Goal: Task Accomplishment & Management: Complete application form

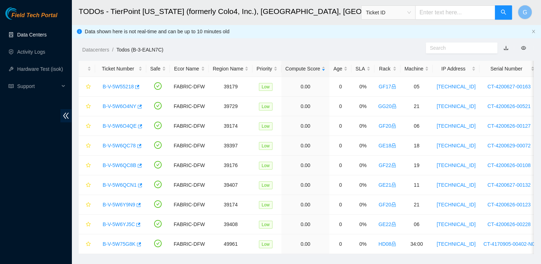
click at [44, 35] on link "Data Centers" at bounding box center [31, 35] width 29 height 6
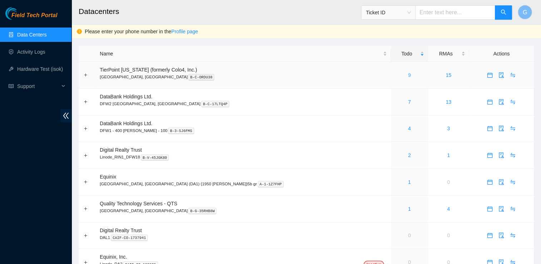
click at [408, 76] on link "9" at bounding box center [409, 75] width 3 height 6
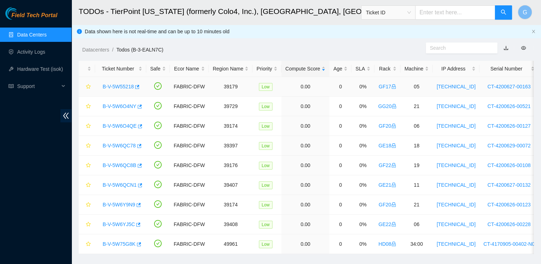
click at [301, 81] on td "0.00" at bounding box center [305, 87] width 48 height 20
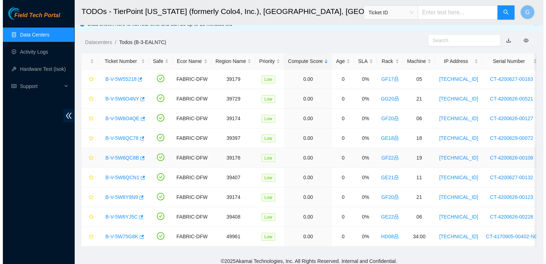
scroll to position [8, 0]
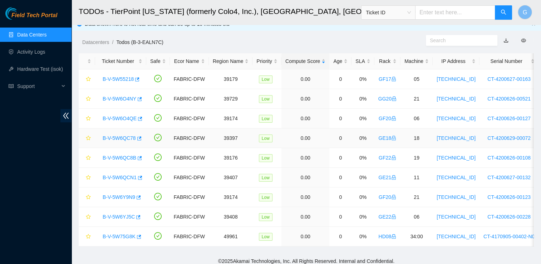
click at [126, 136] on link "B-V-5W6QC78" at bounding box center [119, 138] width 33 height 6
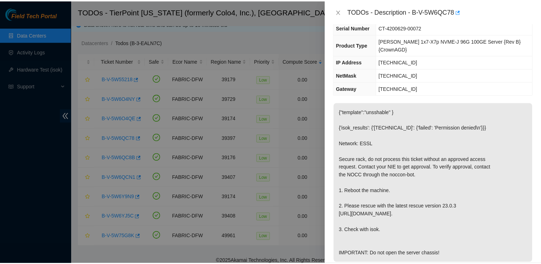
scroll to position [60, 0]
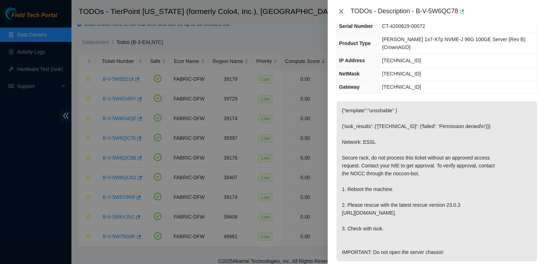
click at [343, 11] on icon "close" at bounding box center [342, 12] width 6 height 6
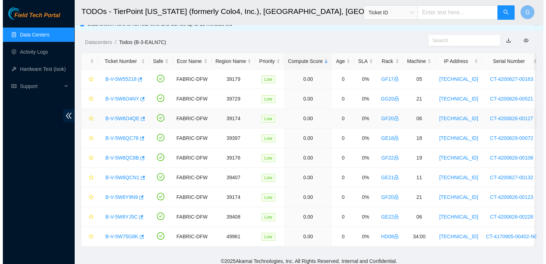
scroll to position [83, 0]
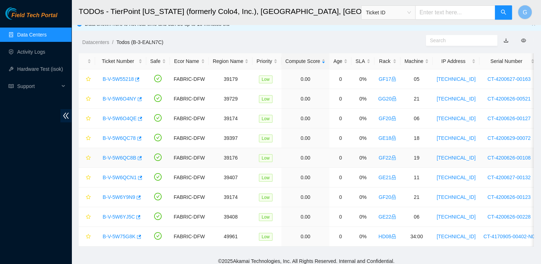
click at [123, 157] on link "B-V-5W6QC8B" at bounding box center [120, 158] width 34 height 6
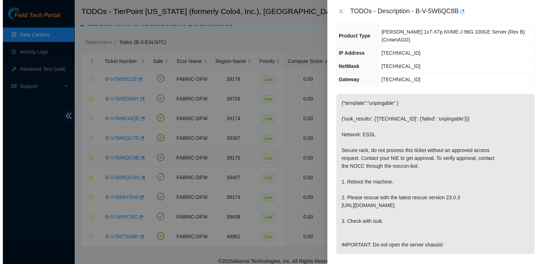
scroll to position [60, 0]
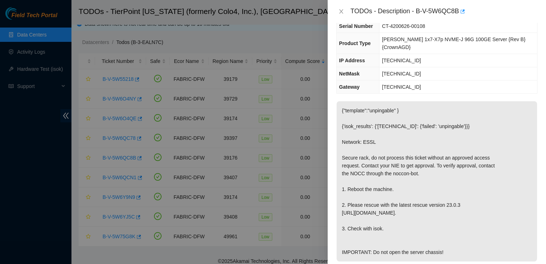
click at [300, 10] on div at bounding box center [273, 132] width 546 height 264
drag, startPoint x: 526, startPoint y: 62, endPoint x: 532, endPoint y: 57, distance: 8.1
click at [532, 57] on div "Problem Type Hardware Sub Type Tier 1 - Secure Rack Number GF22 Machine Number …" at bounding box center [436, 33] width 201 height 122
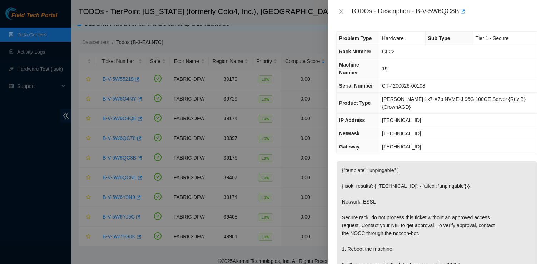
drag, startPoint x: 500, startPoint y: 132, endPoint x: 502, endPoint y: 120, distance: 12.3
click at [502, 120] on tbody "Problem Type Hardware Sub Type Tier 1 - Secure Rack Number GF22 Machine Number …" at bounding box center [437, 92] width 201 height 121
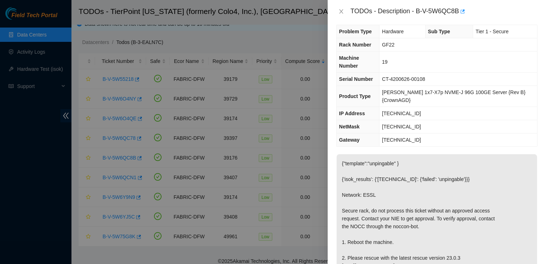
scroll to position [6, 0]
click at [80, 246] on div at bounding box center [273, 132] width 546 height 264
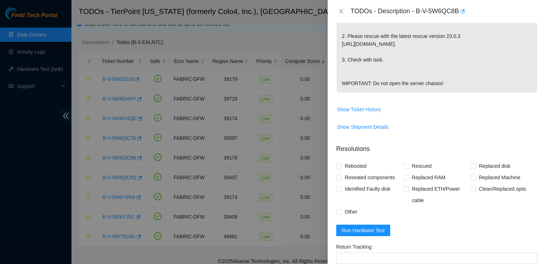
scroll to position [228, 0]
click at [339, 167] on input "Rebooted" at bounding box center [338, 165] width 5 height 5
checkbox input "true"
click at [404, 164] on input "Rescued" at bounding box center [406, 165] width 5 height 5
checkbox input "true"
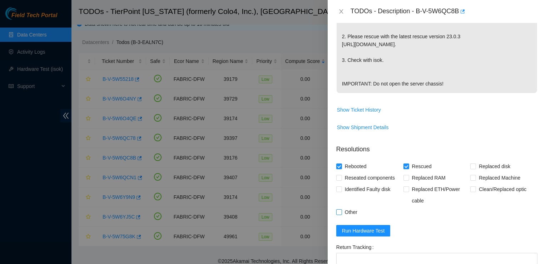
click at [338, 209] on input "Other" at bounding box center [338, 211] width 5 height 5
checkbox input "true"
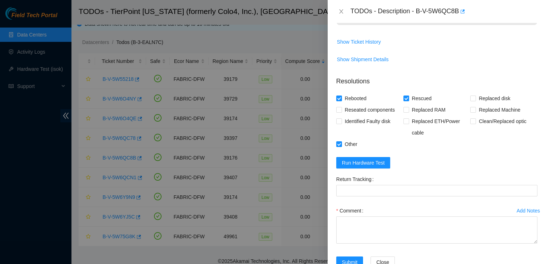
scroll to position [316, 0]
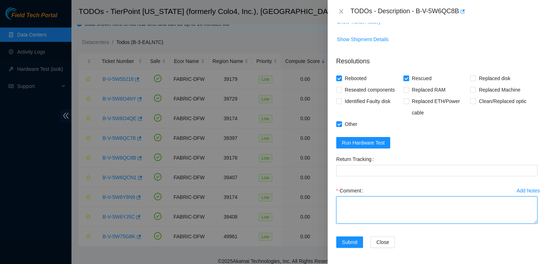
click at [373, 212] on textarea "Comment" at bounding box center [436, 209] width 201 height 27
drag, startPoint x: 380, startPoint y: 207, endPoint x: 262, endPoint y: 180, distance: 121.1
click at [262, 180] on div "TODOs - Description - B-V-5W6QC8B Problem Type Hardware Sub Type Tier 1 - Secur…" at bounding box center [273, 132] width 546 height 264
paste textarea "received approval access. Contacted nocc to unlock rids. Rebooted machine. Resc…"
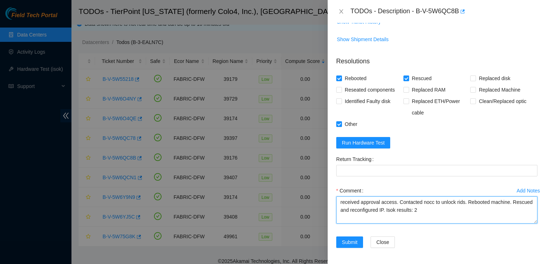
drag, startPoint x: 340, startPoint y: 202, endPoint x: 343, endPoint y: 198, distance: 4.7
click at [343, 198] on textarea "received approval access. Contacted nocc to unlock rids. Rebooted machine. Resc…" at bounding box center [436, 209] width 201 height 27
click at [343, 200] on textarea "received approval access. Contacted nocc to unlock rids. Rebooted machine. Resc…" at bounding box center [436, 209] width 201 height 27
click at [445, 210] on textarea "Received approval access. Contacted nocc to unlock rids. Rebooted machine. Resc…" at bounding box center [436, 209] width 201 height 27
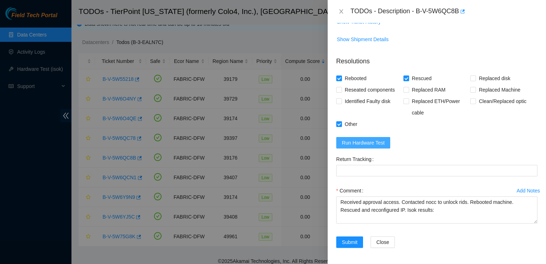
click at [356, 140] on span "Run Hardware Test" at bounding box center [363, 143] width 43 height 8
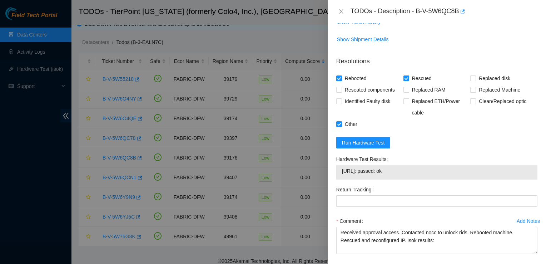
drag, startPoint x: 399, startPoint y: 170, endPoint x: 348, endPoint y: 165, distance: 51.1
click at [348, 165] on div "[URL]: passed: ok" at bounding box center [436, 172] width 201 height 15
copy tbody "[URL]: passed: ok"
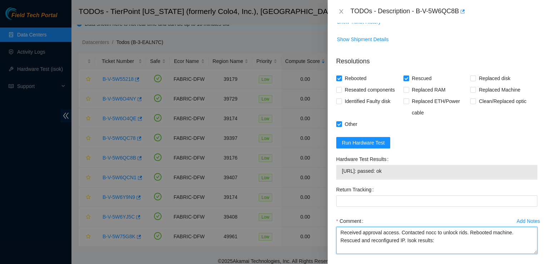
click at [442, 240] on textarea "Received approval access. Contacted nocc to unlock rids. Rebooted machine. Resc…" at bounding box center [436, 240] width 201 height 27
paste textarea "[URL]: passed: ok"
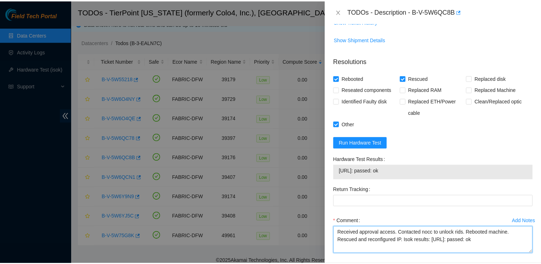
scroll to position [347, 0]
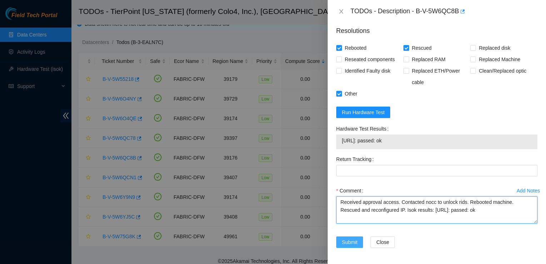
type textarea "Received approval access. Contacted nocc to unlock rids. Rebooted machine. Resc…"
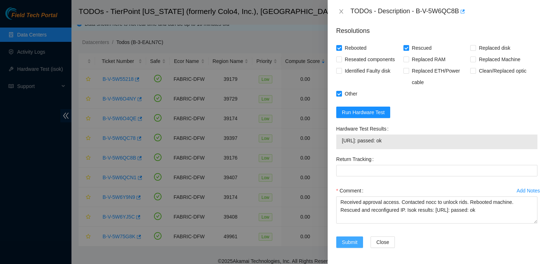
click at [342, 242] on span "Submit" at bounding box center [350, 242] width 16 height 8
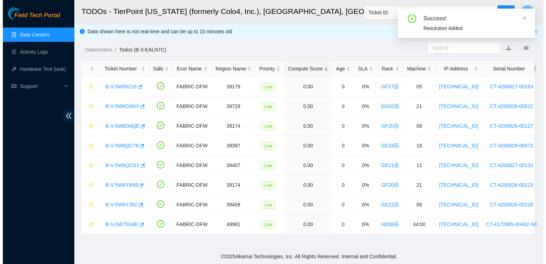
scroll to position [0, 0]
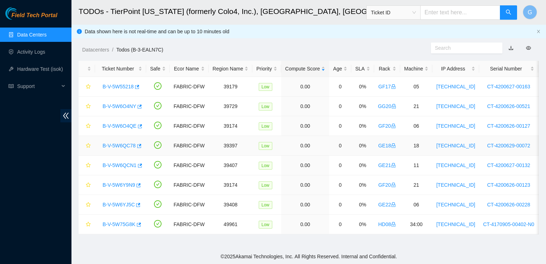
click at [129, 147] on link "B-V-5W6QC78" at bounding box center [119, 146] width 33 height 6
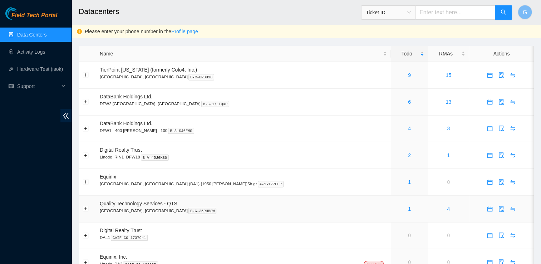
click at [146, 212] on p "[GEOGRAPHIC_DATA], [GEOGRAPHIC_DATA] B-G-35RHB8W" at bounding box center [243, 210] width 287 height 6
click at [147, 208] on p "[GEOGRAPHIC_DATA], [GEOGRAPHIC_DATA] B-G-35RHB8W" at bounding box center [243, 210] width 287 height 6
click at [39, 50] on link "Activity Logs" at bounding box center [31, 52] width 28 height 6
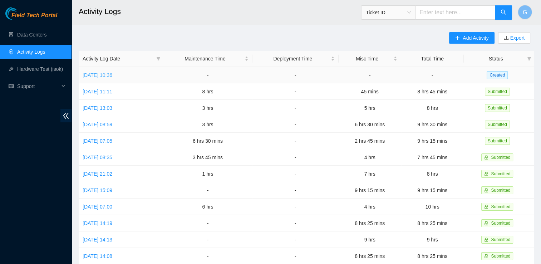
click at [112, 78] on link "[DATE] 10:36" at bounding box center [98, 75] width 30 height 6
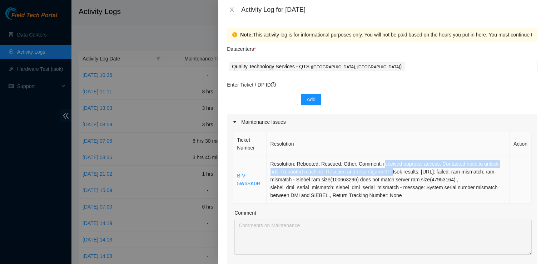
drag, startPoint x: 380, startPoint y: 164, endPoint x: 389, endPoint y: 170, distance: 10.6
click at [389, 170] on td "Resolution: Rebooted, Rescued, Other, Comment: received approval access. Contac…" at bounding box center [389, 180] width 244 height 48
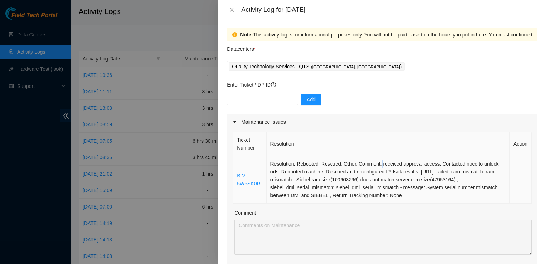
drag, startPoint x: 389, startPoint y: 170, endPoint x: 378, endPoint y: 159, distance: 14.9
click at [378, 159] on td "Resolution: Rebooted, Rescued, Other, Comment: received approval access. Contac…" at bounding box center [389, 180] width 244 height 48
drag, startPoint x: 379, startPoint y: 162, endPoint x: 394, endPoint y: 166, distance: 14.8
click at [394, 166] on td "Resolution: Rebooted, Rescued, Other, Comment: received approval access. Contac…" at bounding box center [389, 180] width 244 height 48
drag, startPoint x: 394, startPoint y: 166, endPoint x: 383, endPoint y: 167, distance: 10.4
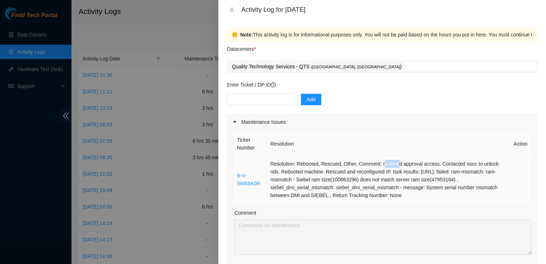
click at [383, 167] on td "Resolution: Rebooted, Rescued, Other, Comment: received approval access. Contac…" at bounding box center [389, 180] width 244 height 48
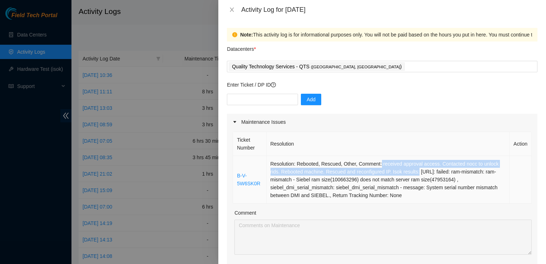
drag, startPoint x: 378, startPoint y: 164, endPoint x: 417, endPoint y: 172, distance: 40.5
click at [417, 172] on td "Resolution: Rebooted, Rescued, Other, Comment: received approval access. Contac…" at bounding box center [389, 180] width 244 height 48
copy td "received approval access. Contacted nocc to unlock rids. Rebooted machine. Resc…"
